Goal: Navigation & Orientation: Find specific page/section

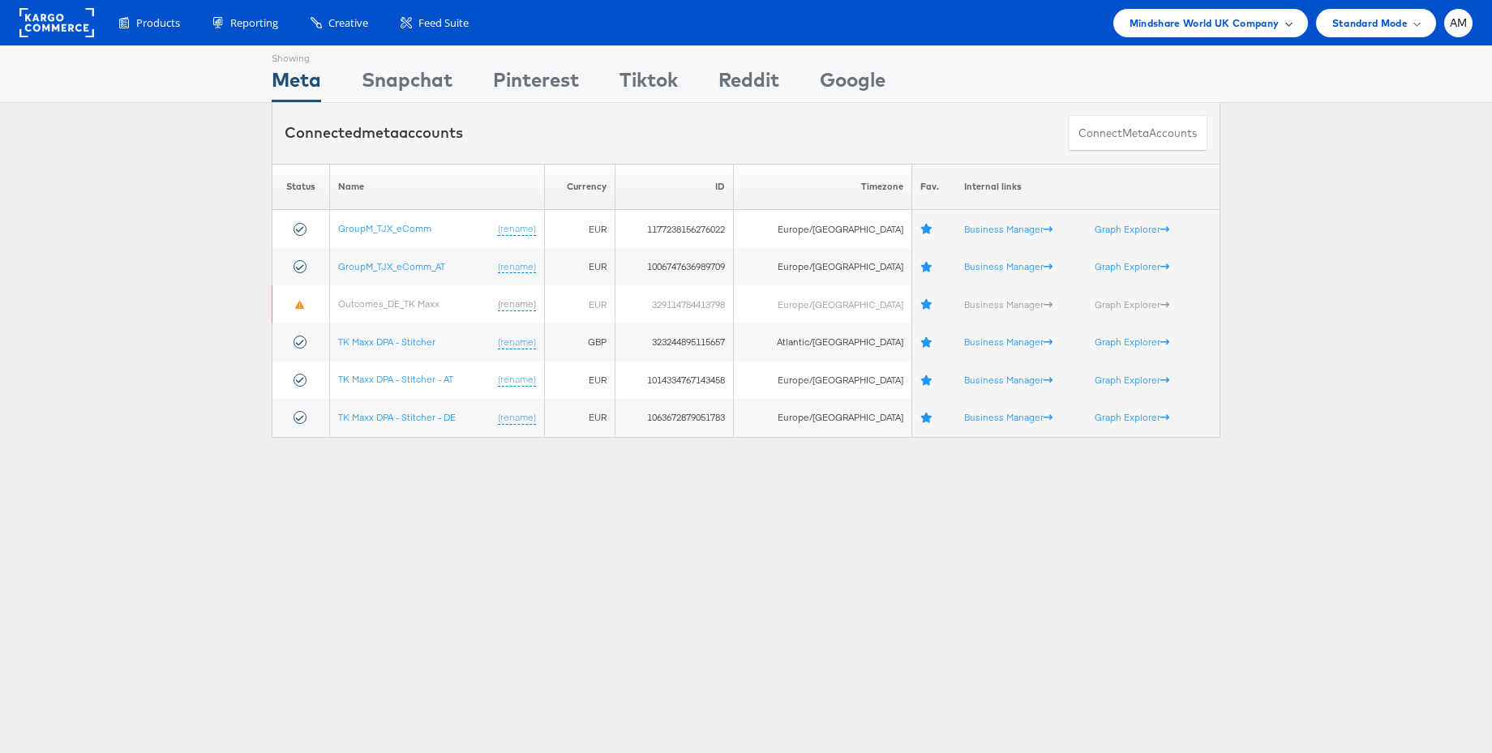
click at [1203, 24] on span "Mindshare World UK Company" at bounding box center [1204, 23] width 150 height 17
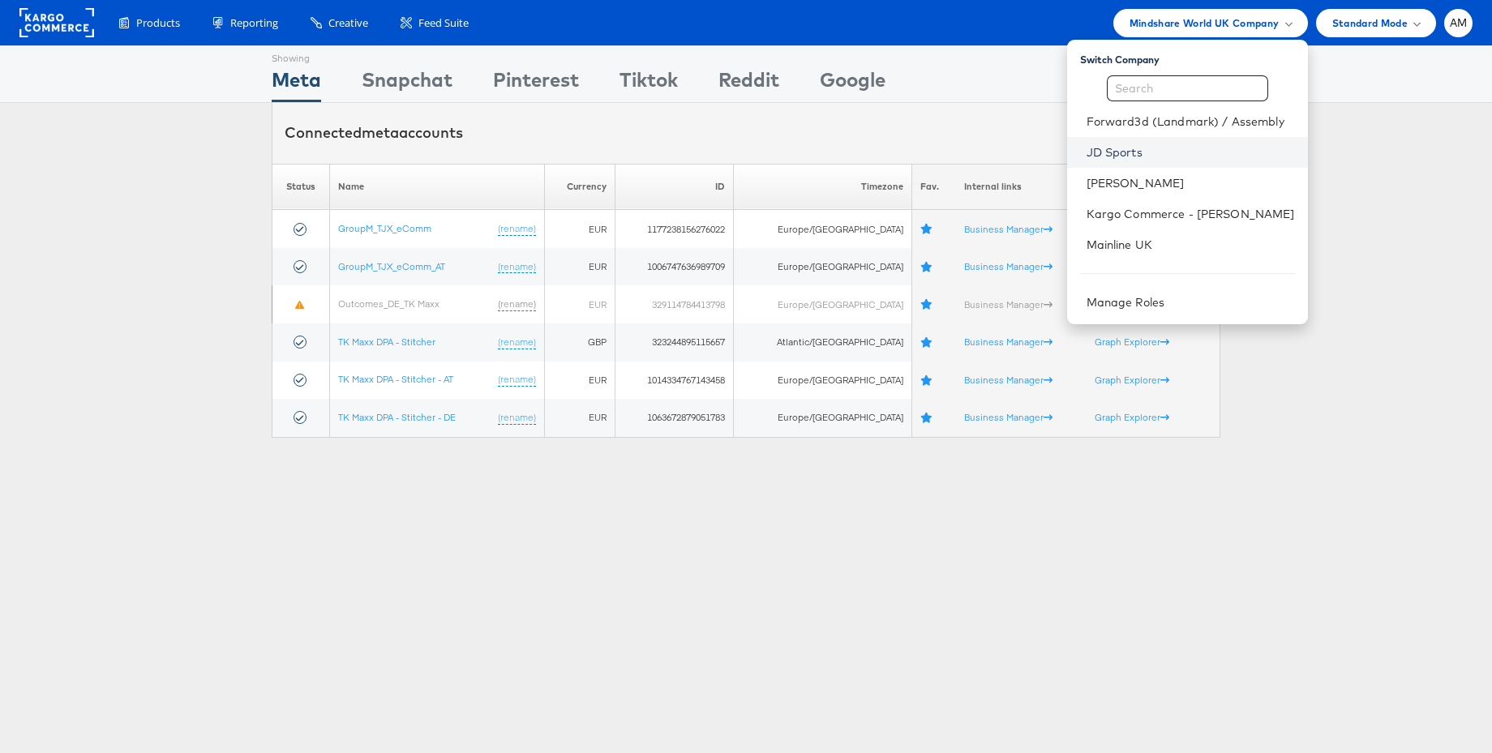
click at [1112, 154] on link "JD Sports" at bounding box center [1190, 152] width 208 height 16
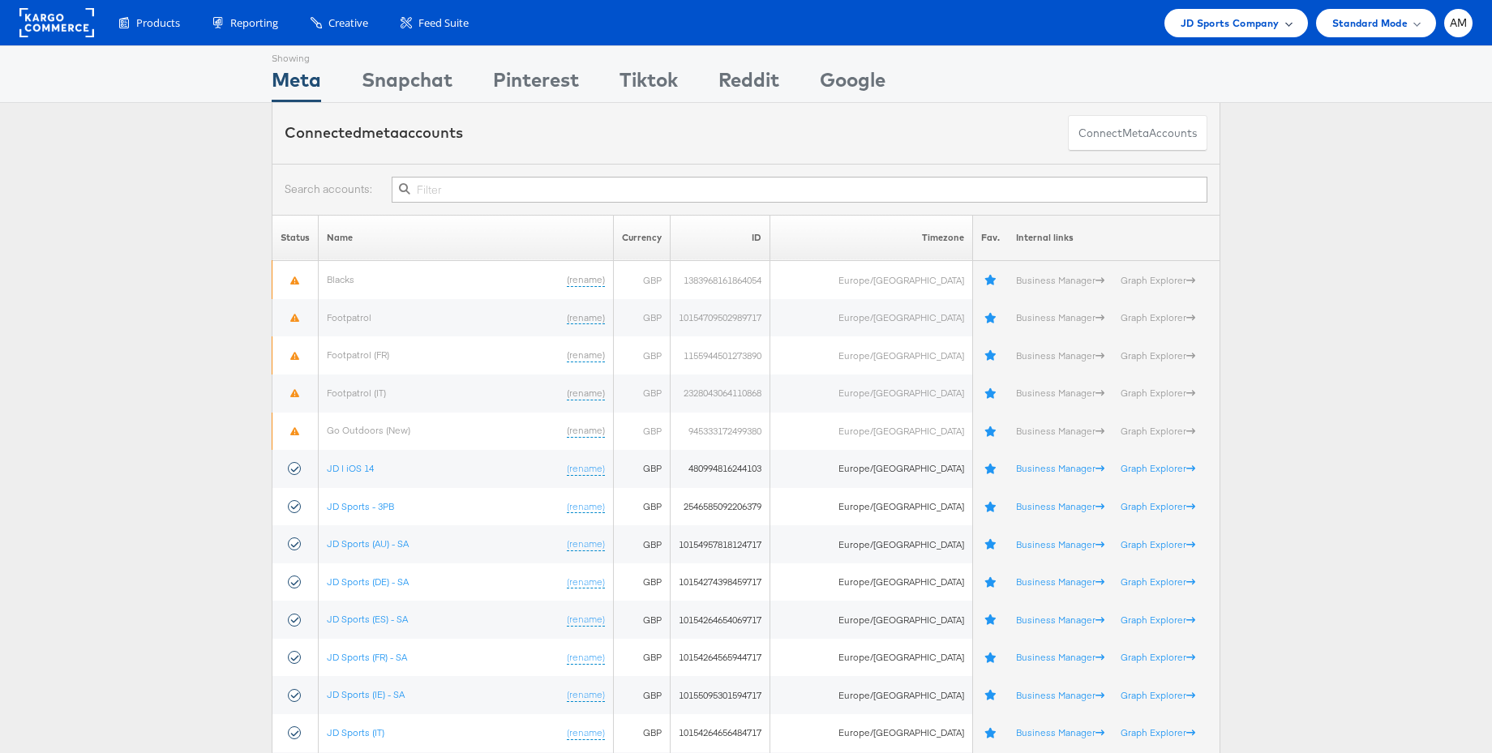
click at [1242, 27] on span "JD Sports Company" at bounding box center [1229, 23] width 99 height 17
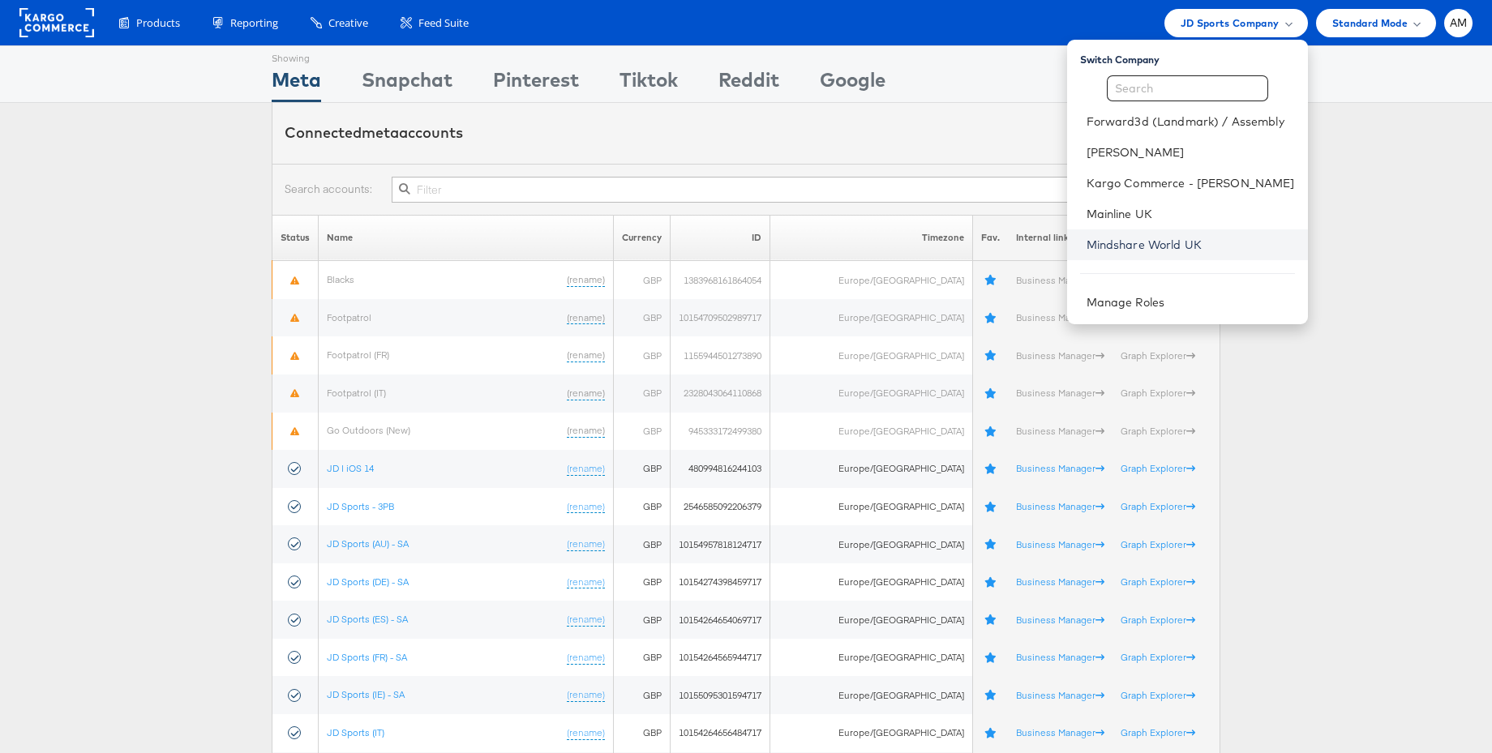
click at [1137, 244] on link "Mindshare World UK" at bounding box center [1190, 245] width 208 height 16
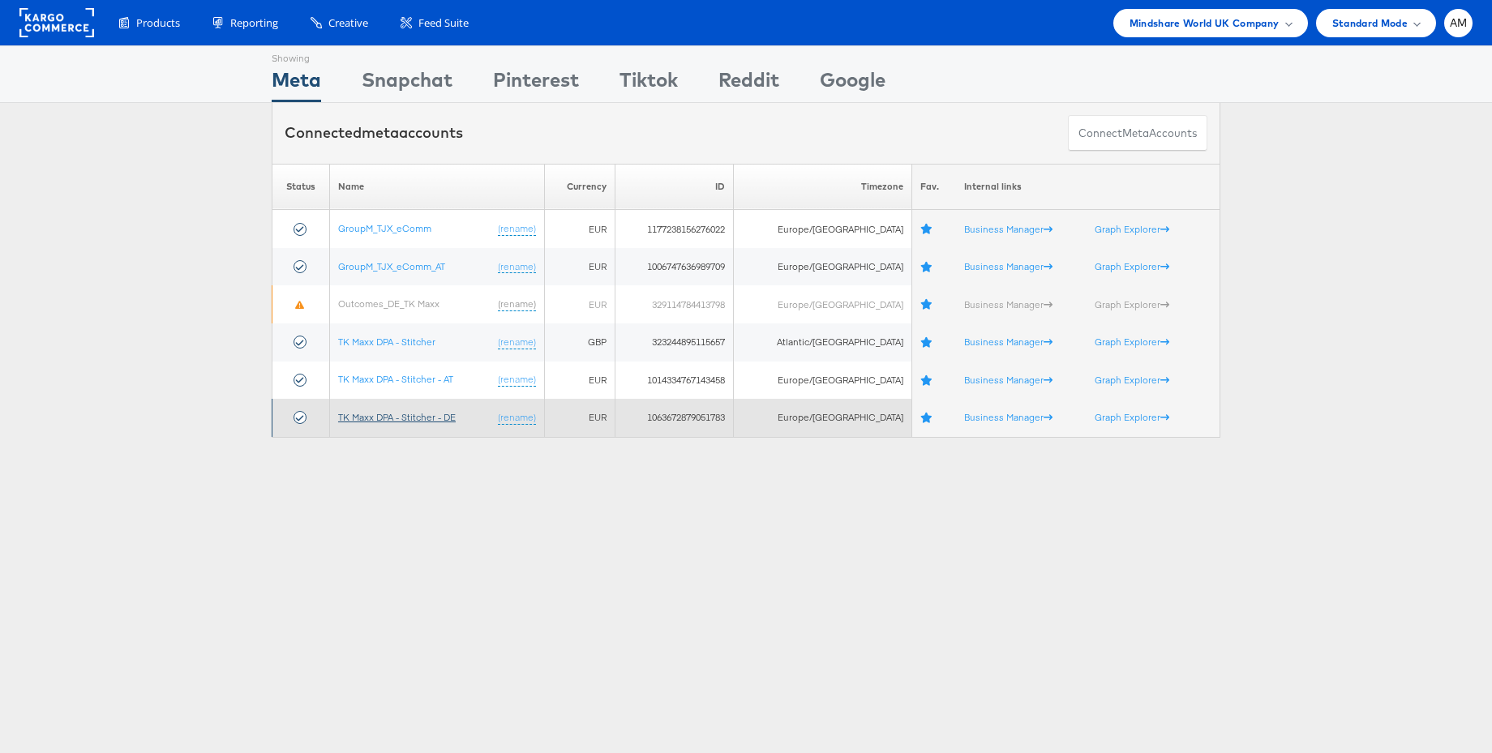
click at [400, 417] on link "TK Maxx DPA - Stitcher - DE" at bounding box center [397, 417] width 118 height 12
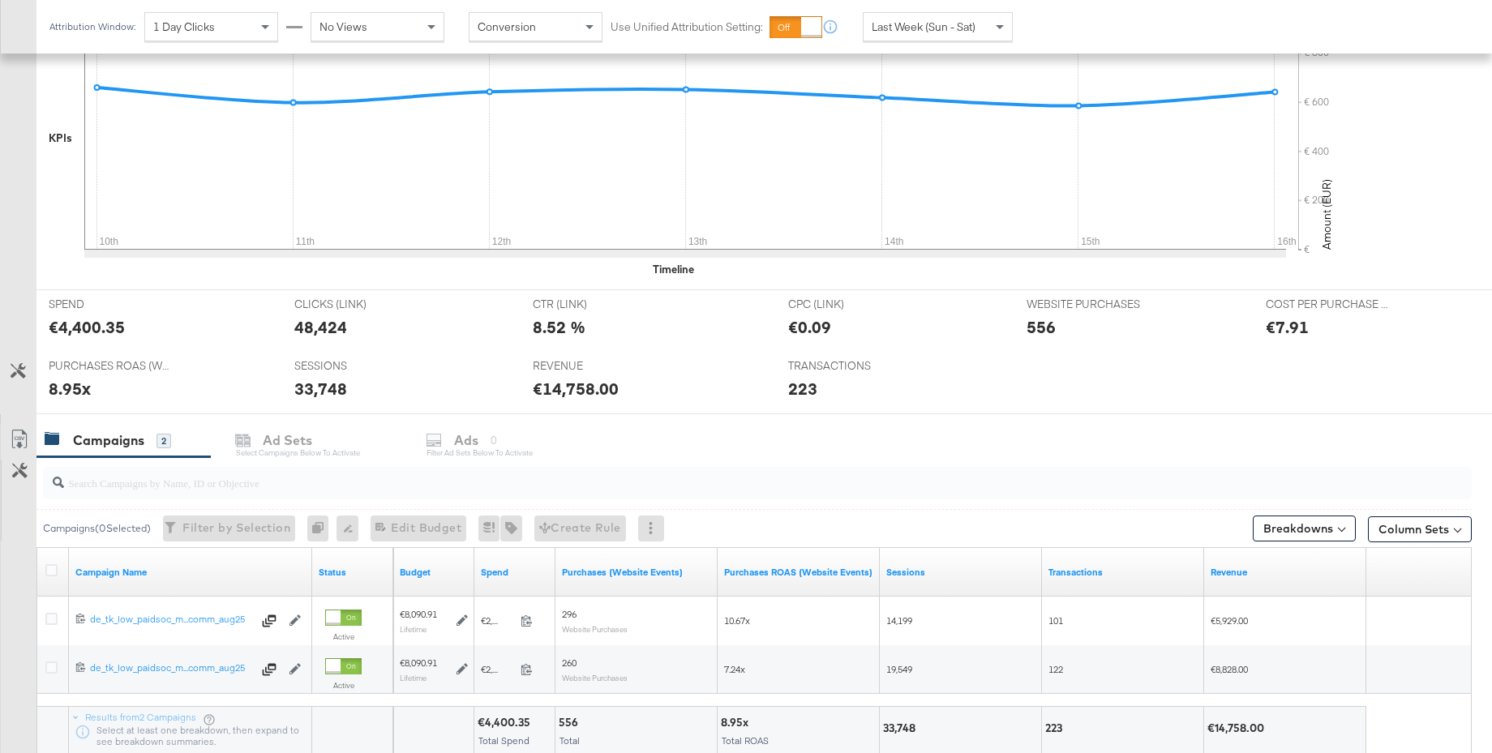
scroll to position [413, 0]
